Goal: Task Accomplishment & Management: Manage account settings

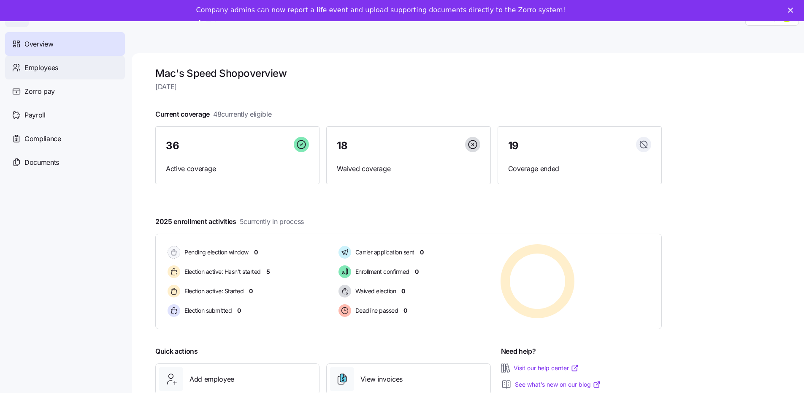
click at [46, 71] on span "Employees" at bounding box center [41, 67] width 34 height 11
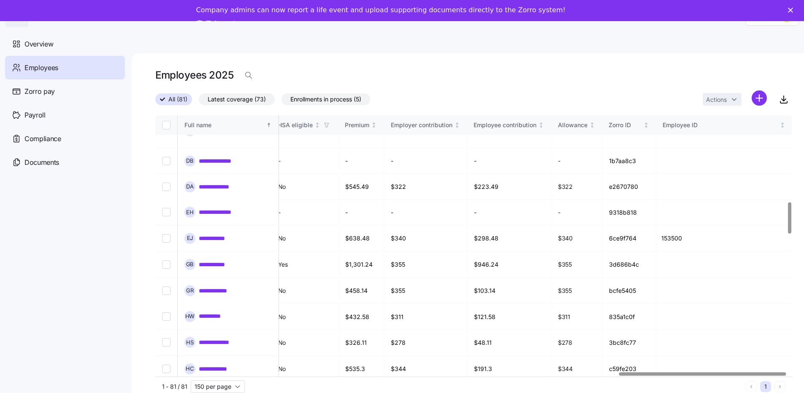
scroll to position [718, 1798]
click at [690, 375] on div at bounding box center [706, 373] width 167 height 3
